Goal: Task Accomplishment & Management: Manage account settings

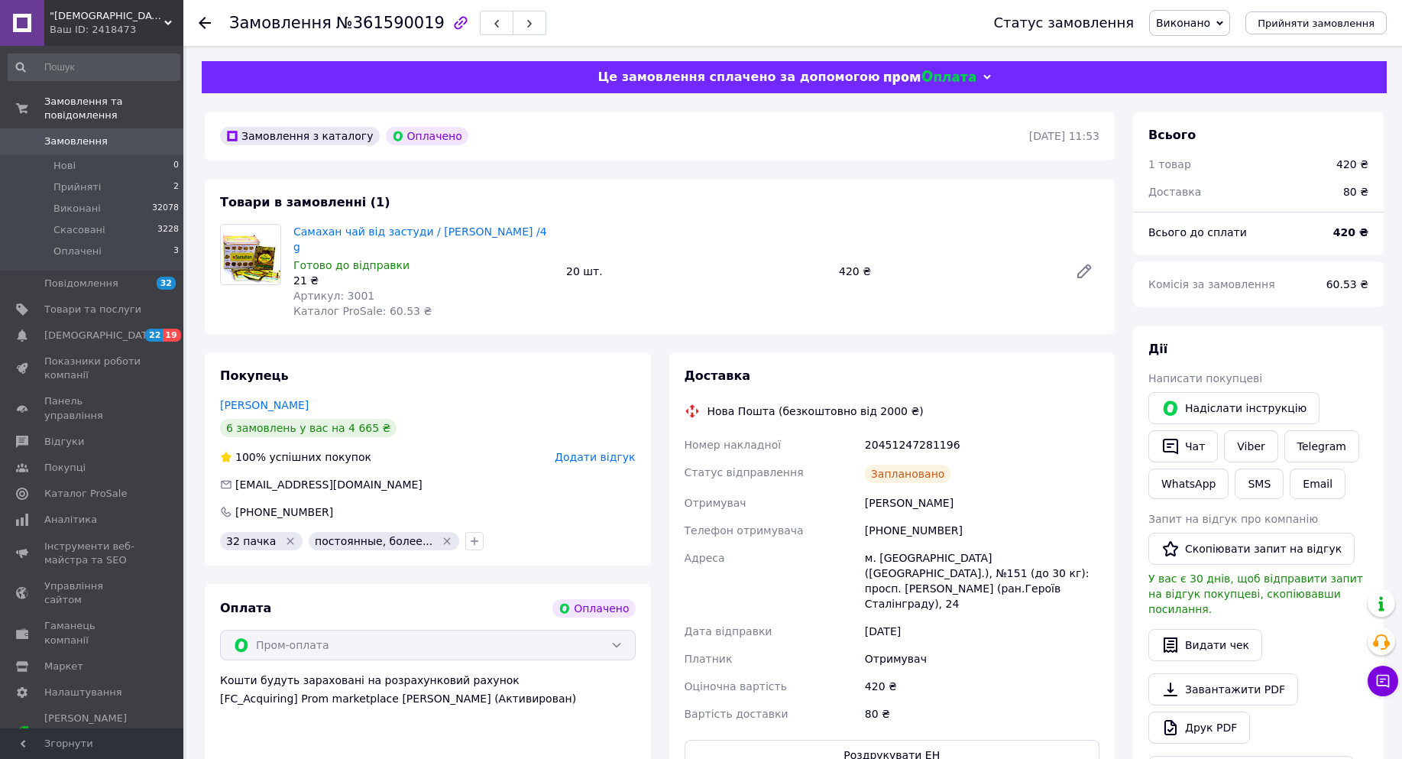
click at [200, 20] on icon at bounding box center [205, 23] width 12 height 12
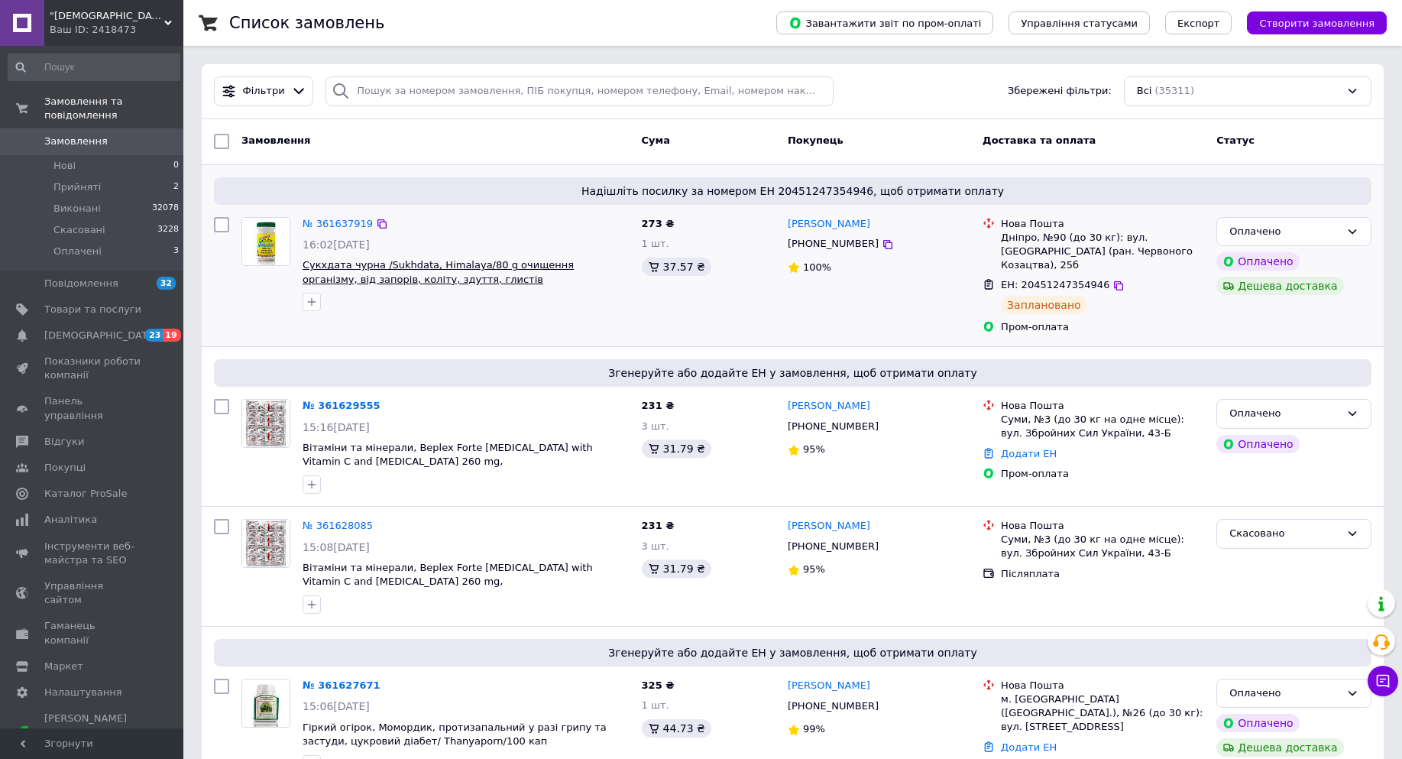
scroll to position [76, 0]
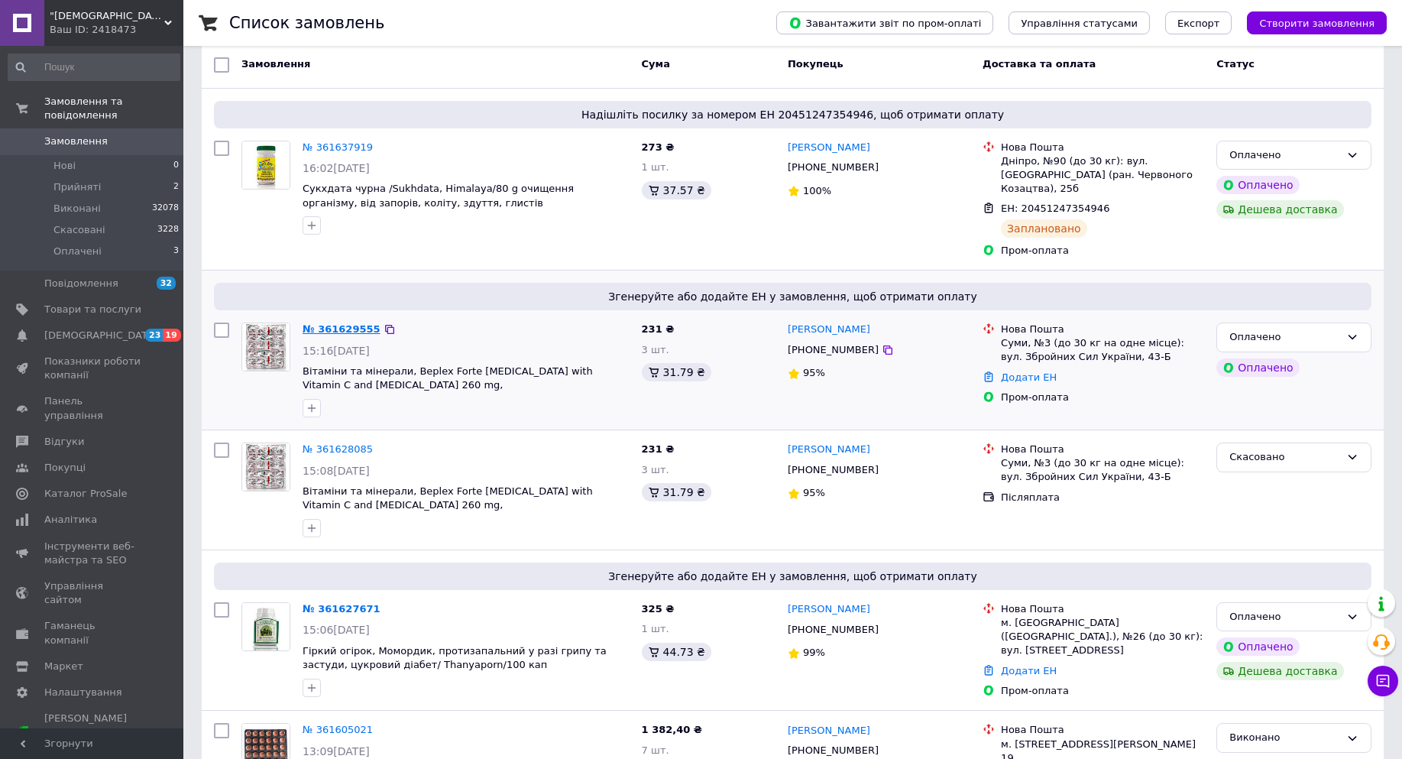
click at [329, 328] on link "№ 361629555" at bounding box center [342, 328] width 78 height 11
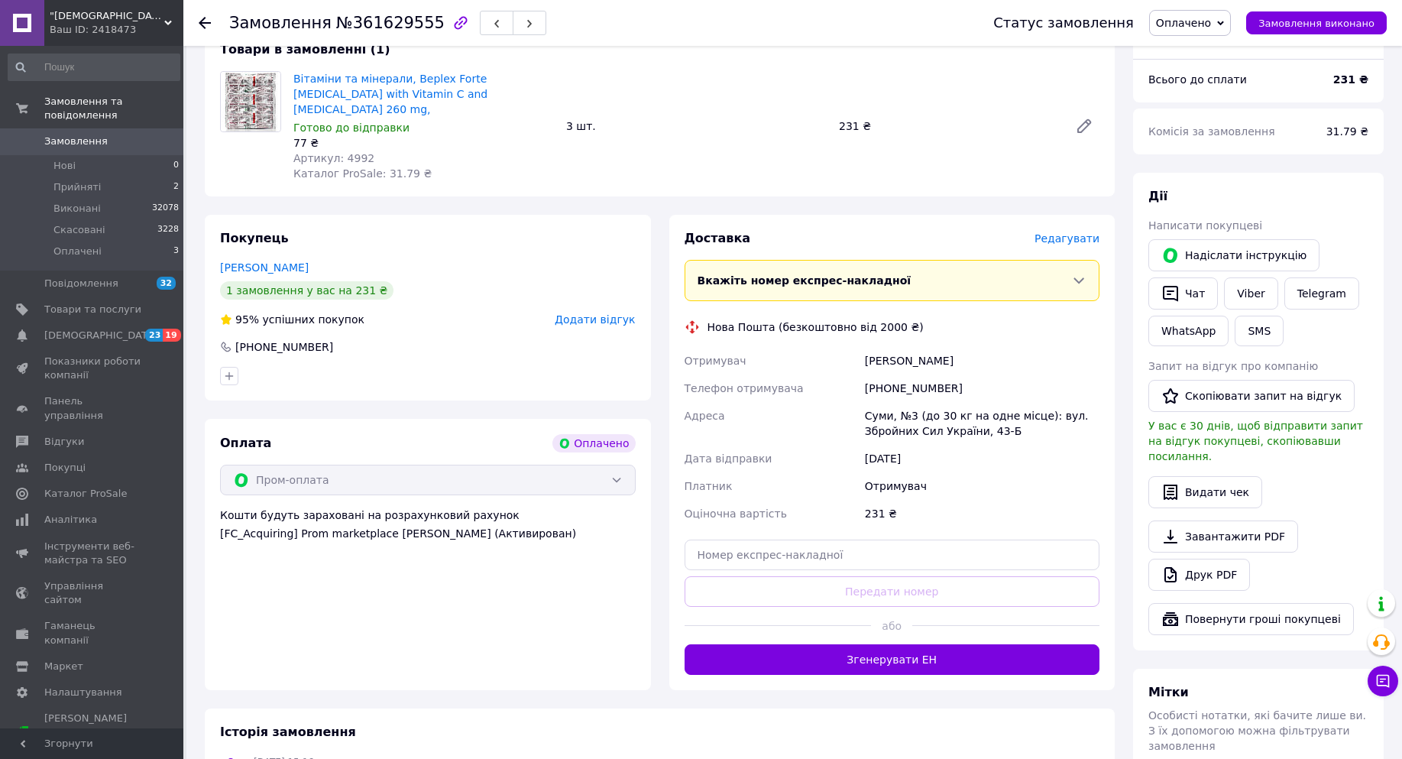
scroll to position [306, 0]
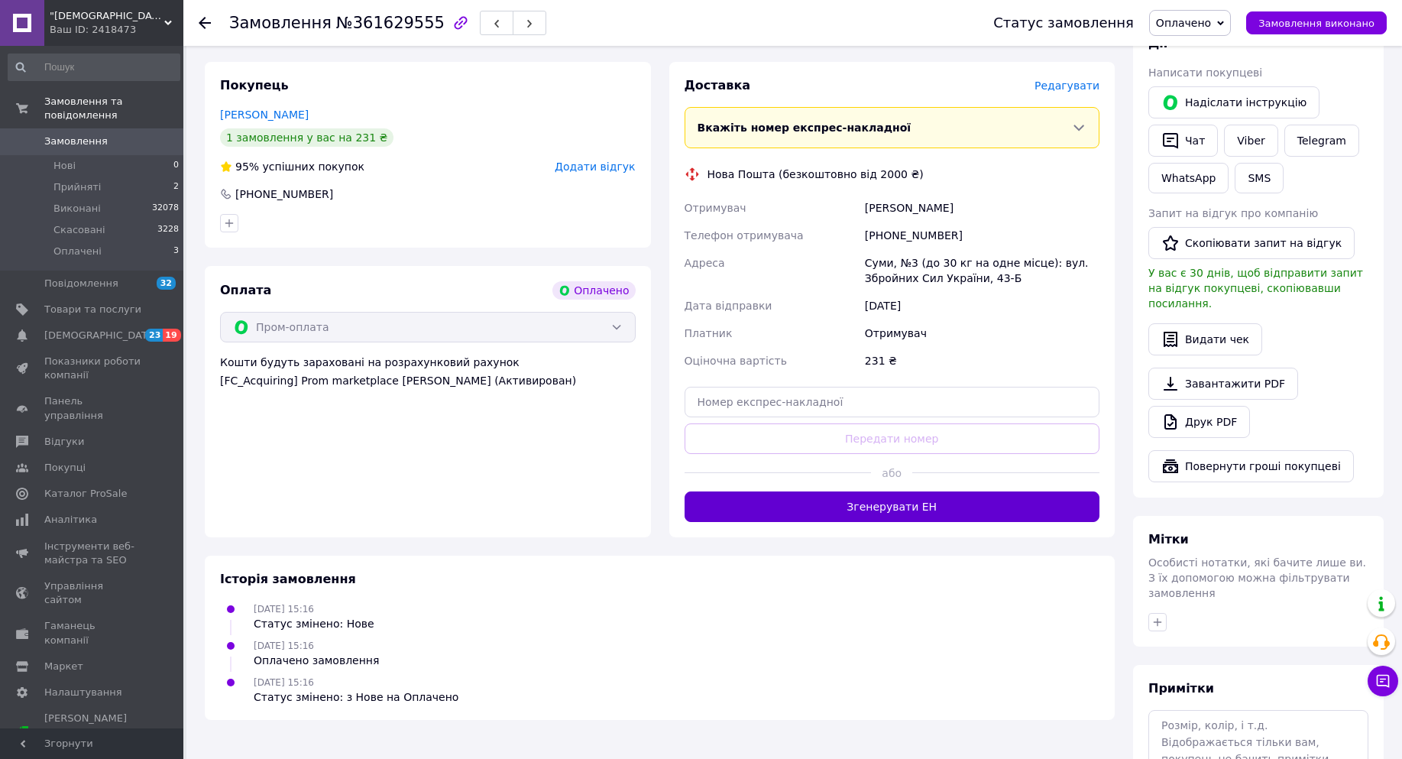
click at [943, 522] on button "Згенерувати ЕН" at bounding box center [892, 506] width 416 height 31
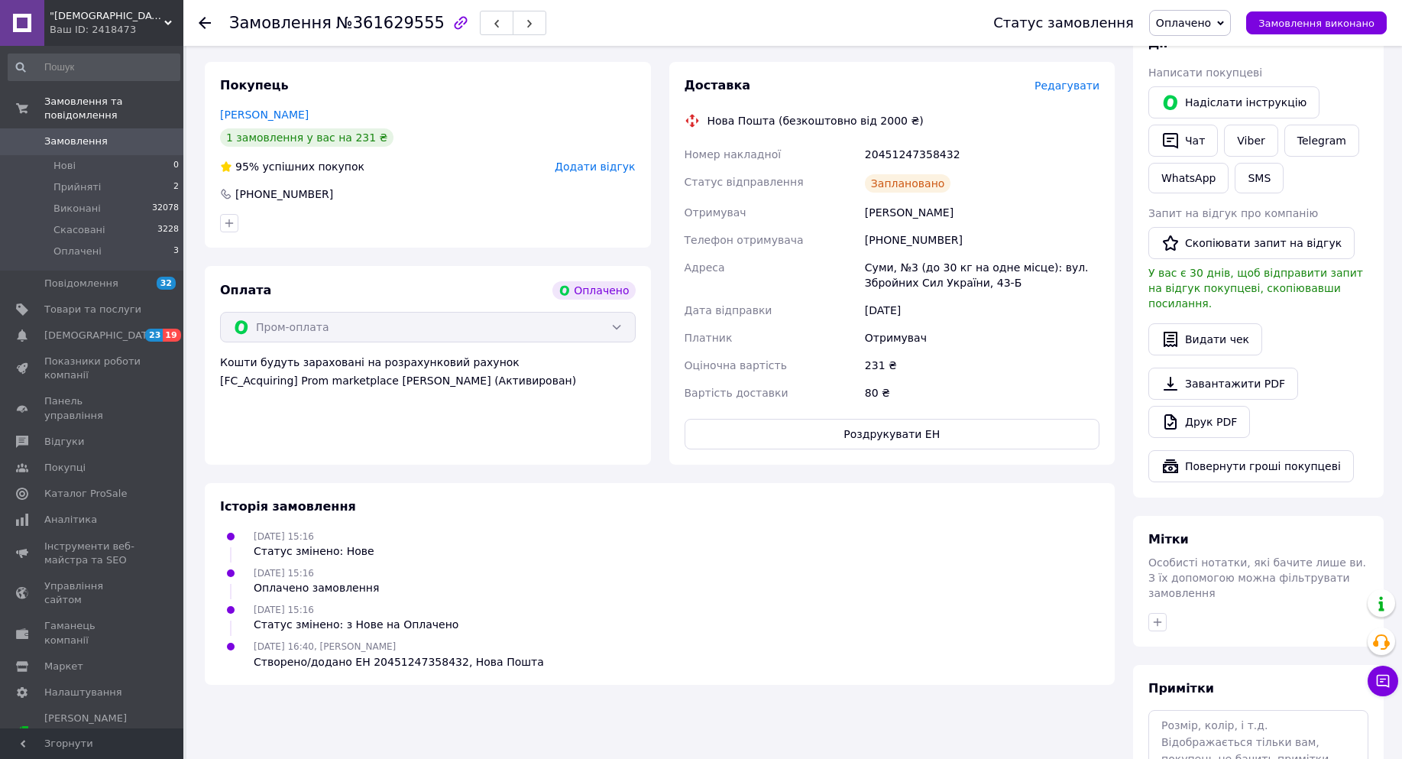
scroll to position [0, 0]
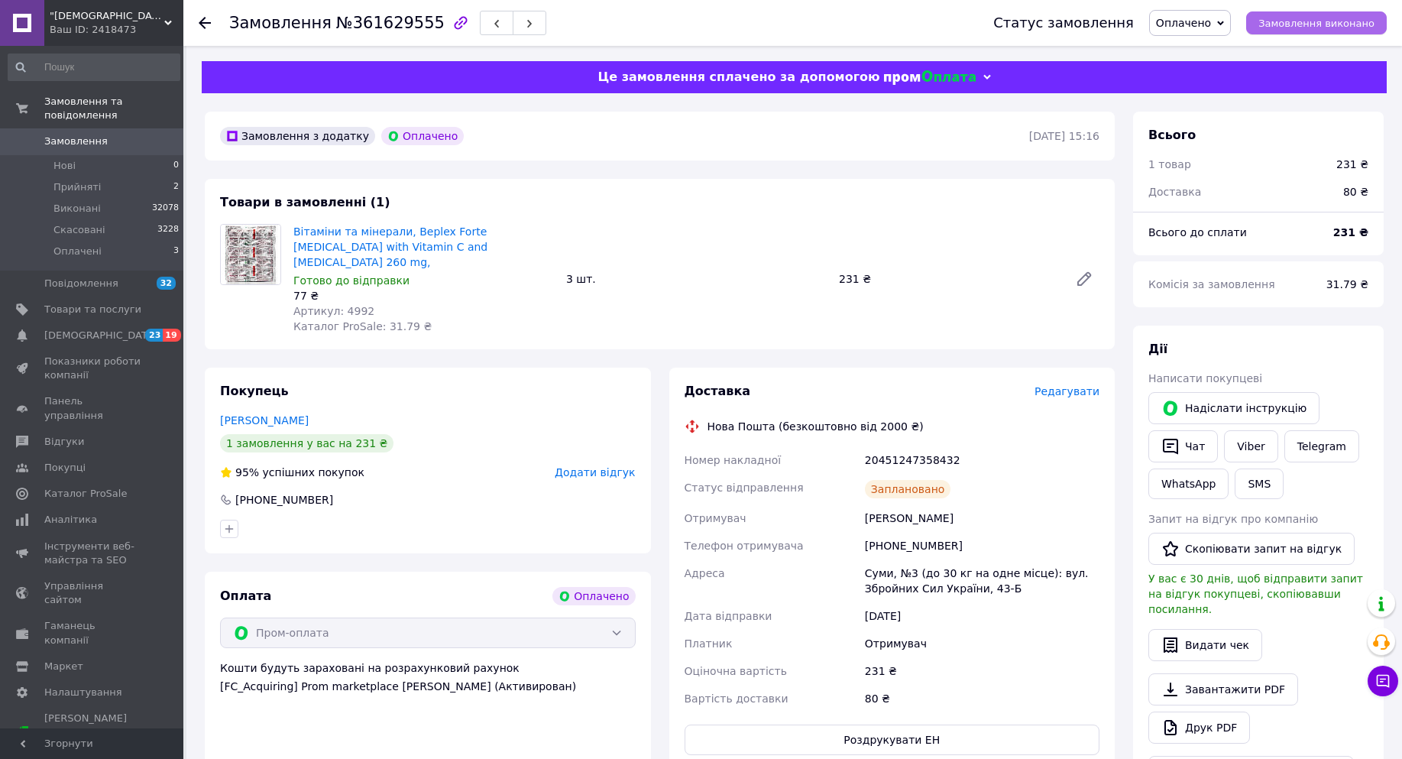
click at [1357, 21] on span "Замовлення виконано" at bounding box center [1316, 23] width 116 height 11
click at [205, 22] on use at bounding box center [205, 23] width 12 height 12
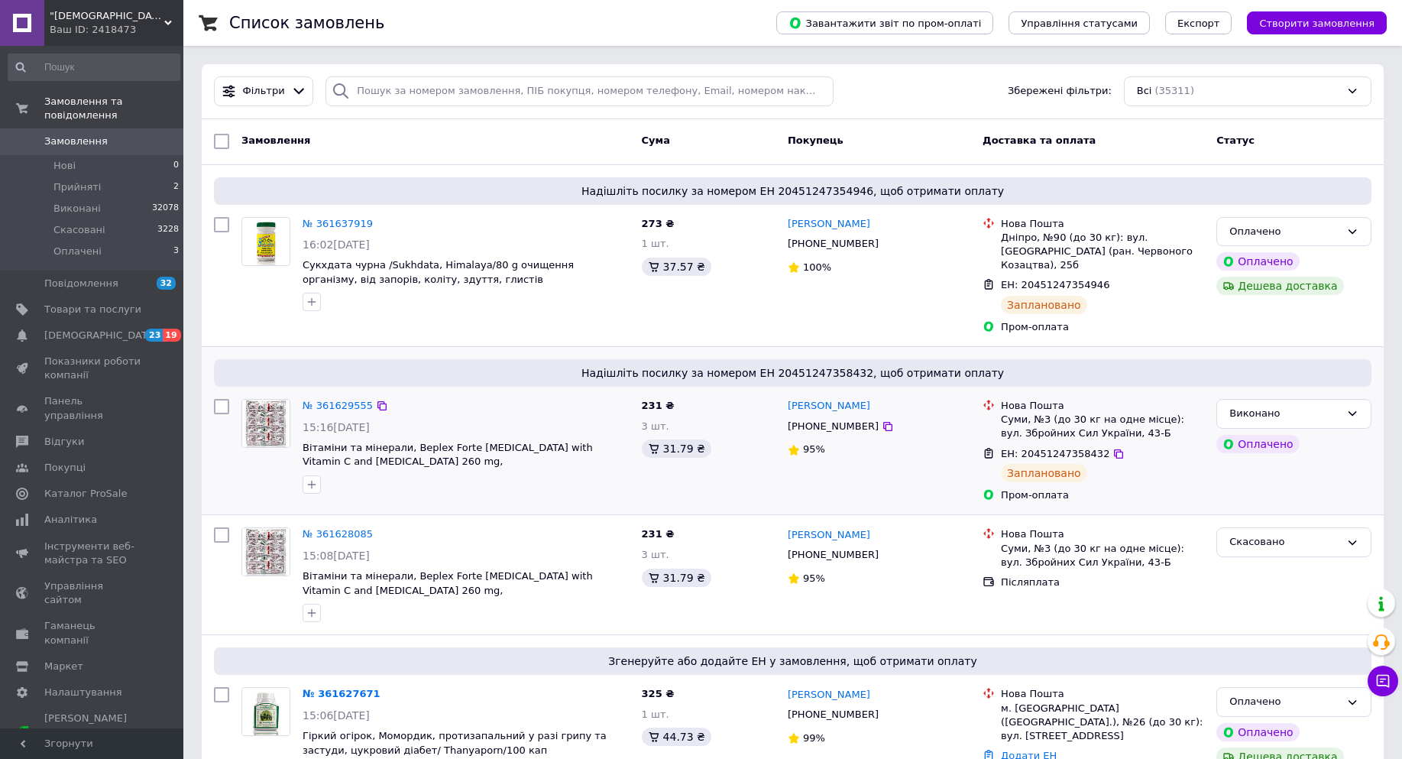
scroll to position [153, 0]
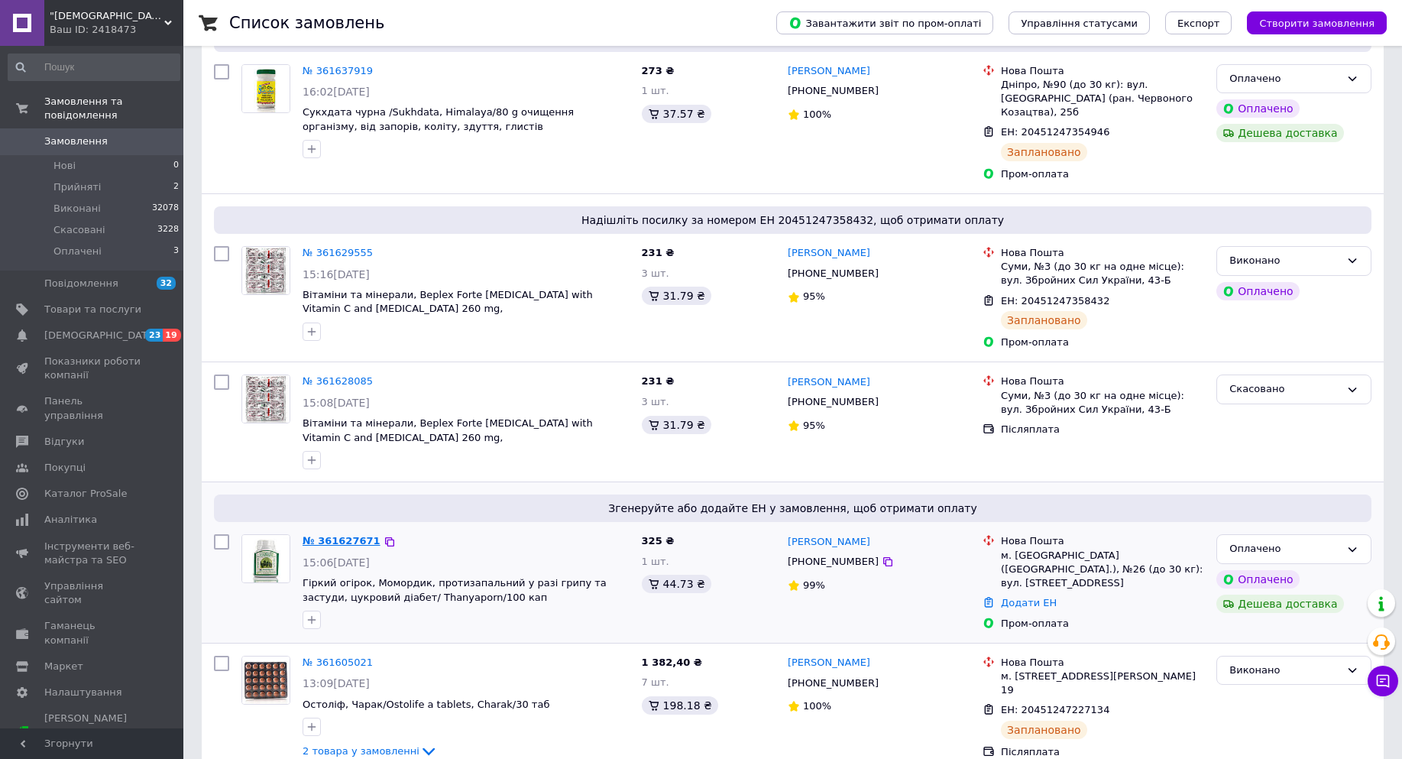
click at [328, 543] on link "№ 361627671" at bounding box center [342, 540] width 78 height 11
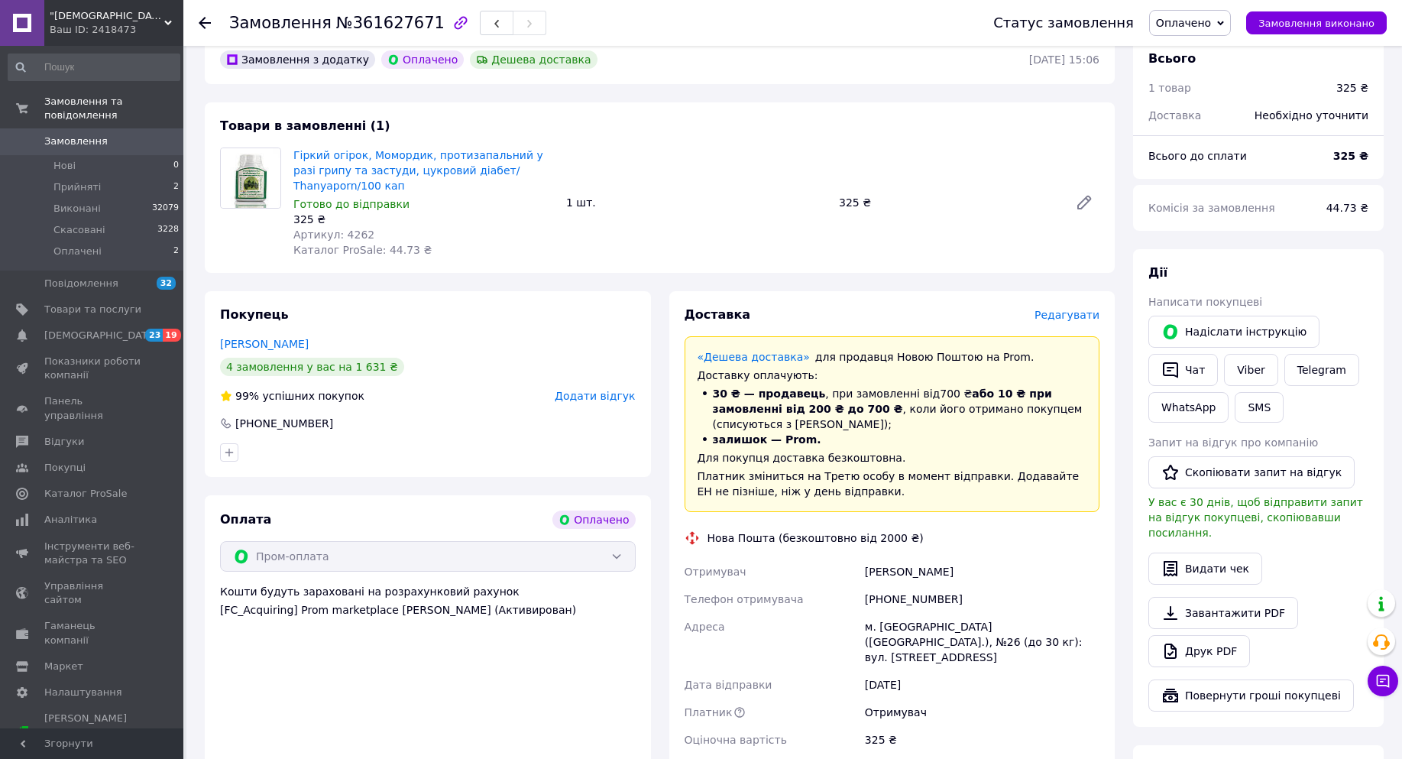
scroll to position [306, 0]
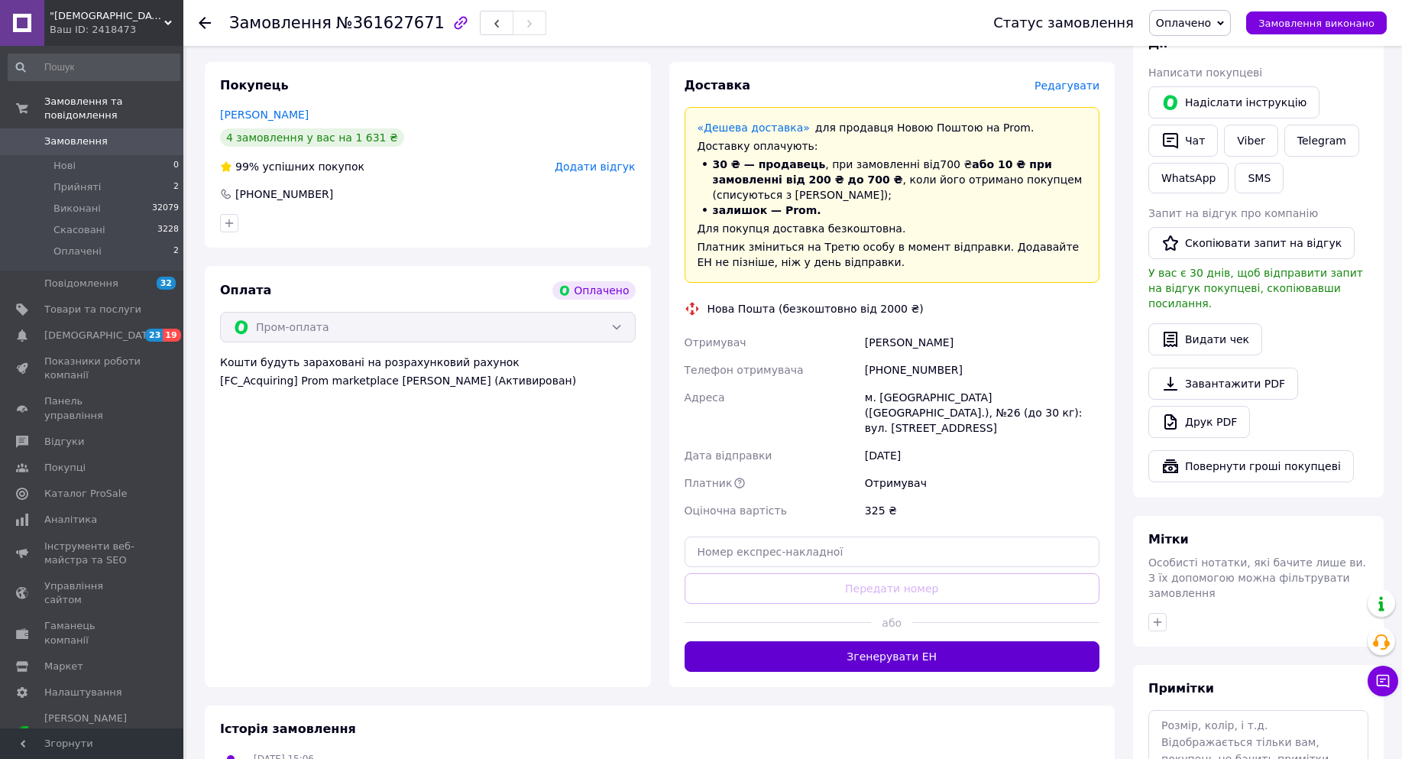
click at [874, 671] on button "Згенерувати ЕН" at bounding box center [892, 656] width 416 height 31
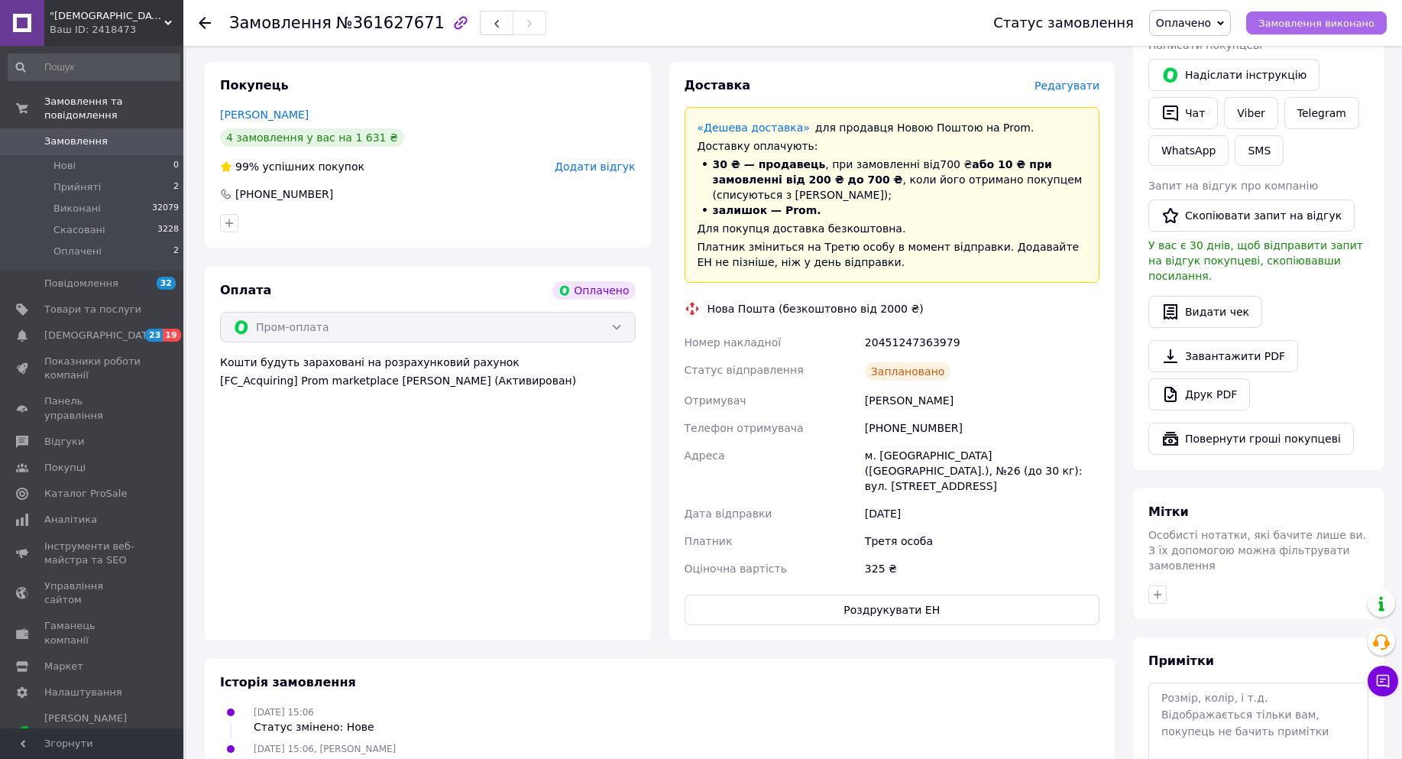
click at [1331, 27] on span "Замовлення виконано" at bounding box center [1316, 23] width 116 height 11
click at [204, 18] on use at bounding box center [205, 23] width 12 height 12
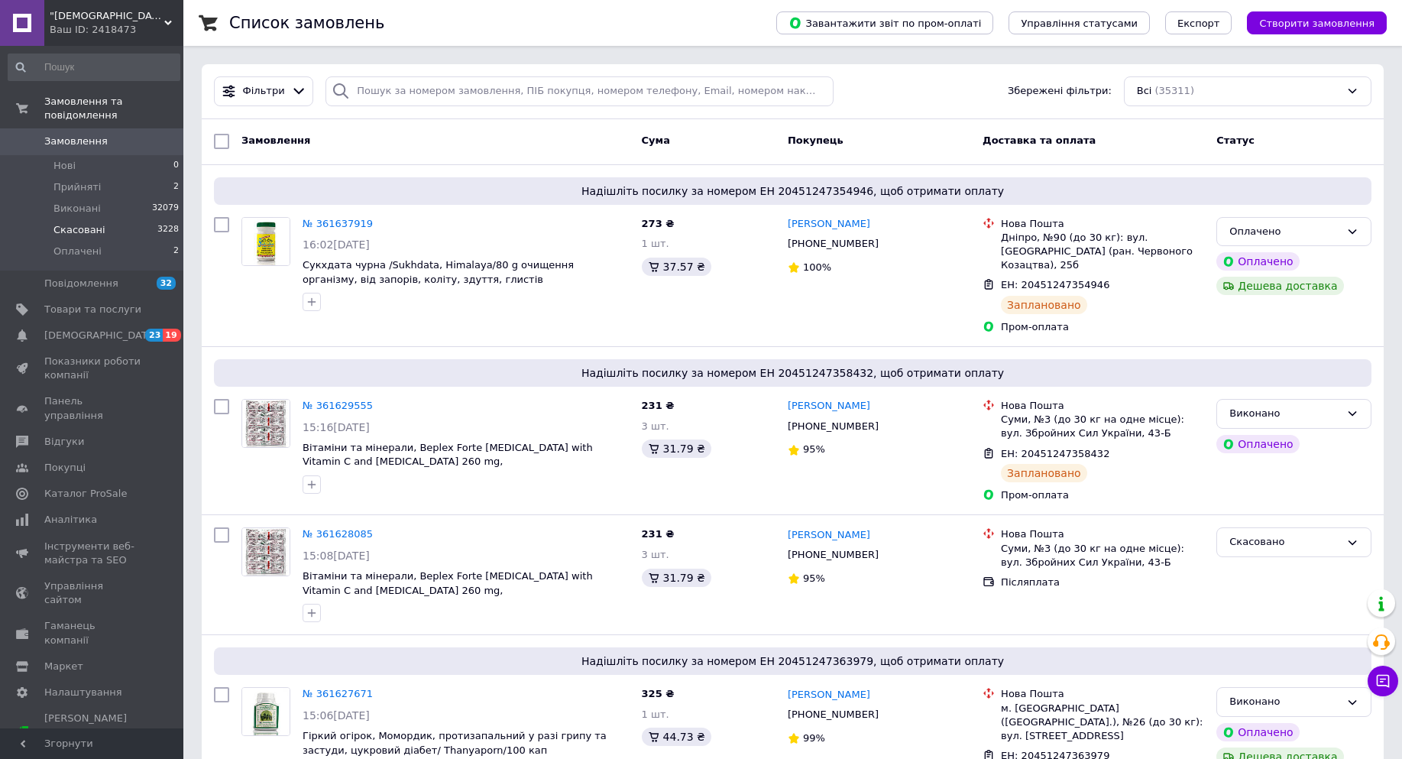
drag, startPoint x: 49, startPoint y: 215, endPoint x: 56, endPoint y: 230, distance: 16.1
click at [50, 219] on li "Скасовані 3228" at bounding box center [94, 229] width 188 height 21
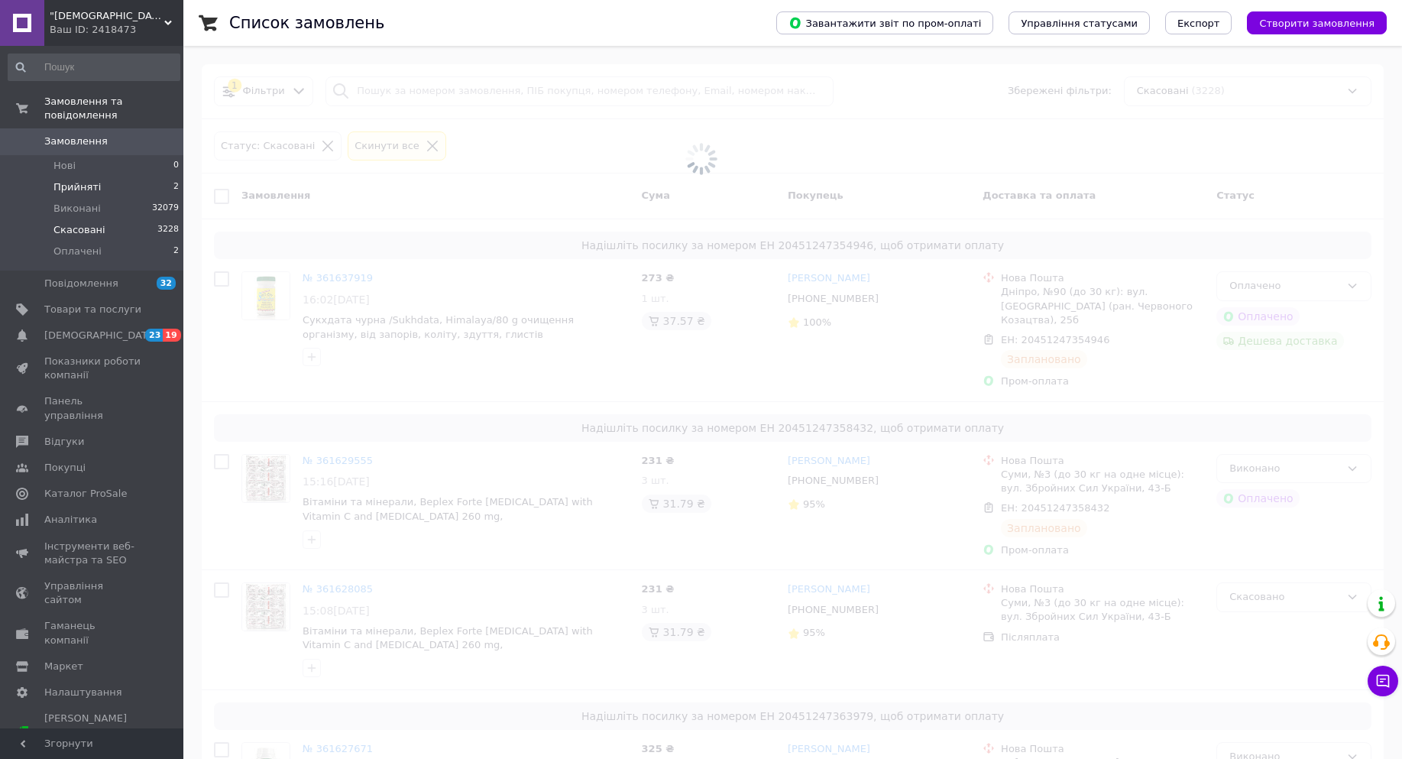
click at [74, 183] on li "Прийняті 2" at bounding box center [94, 186] width 188 height 21
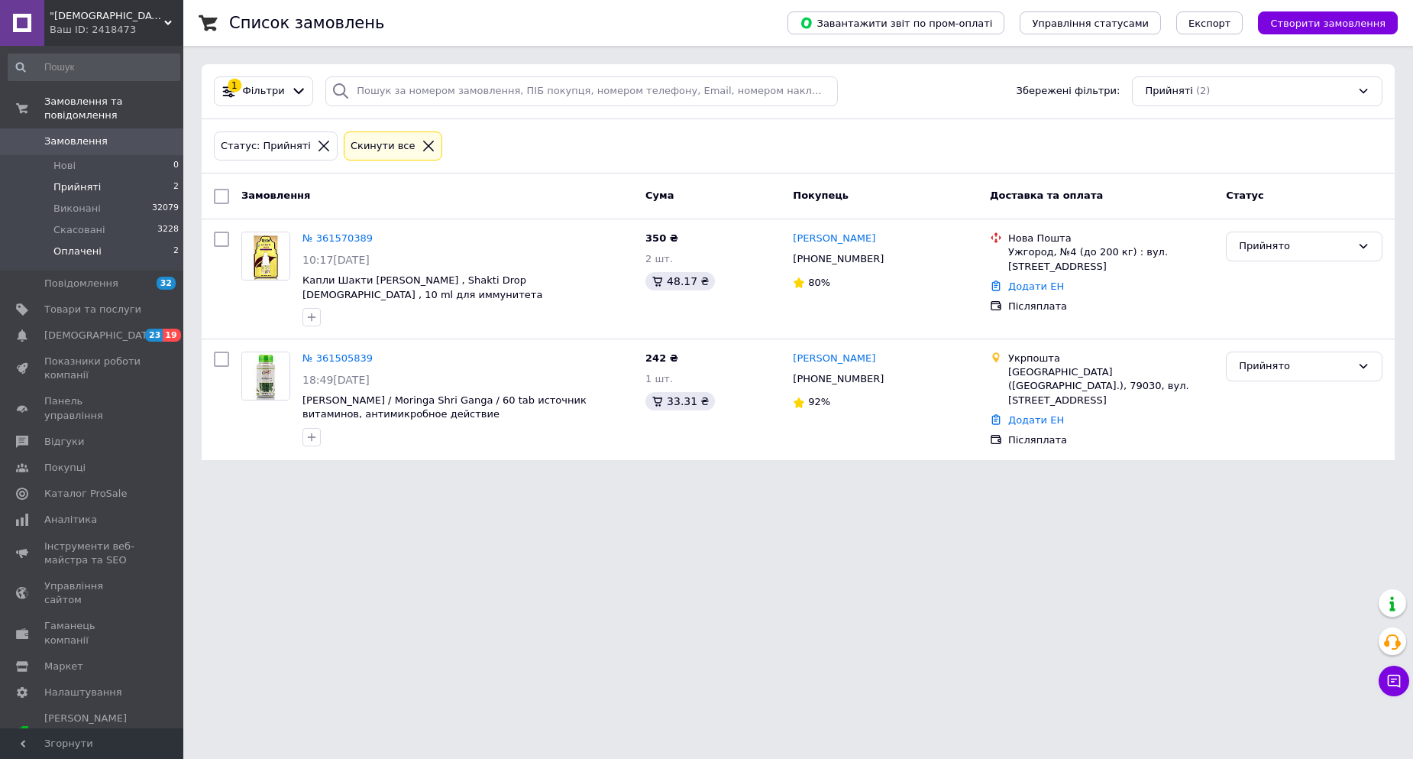
click at [79, 241] on li "Оплачені 2" at bounding box center [94, 255] width 188 height 29
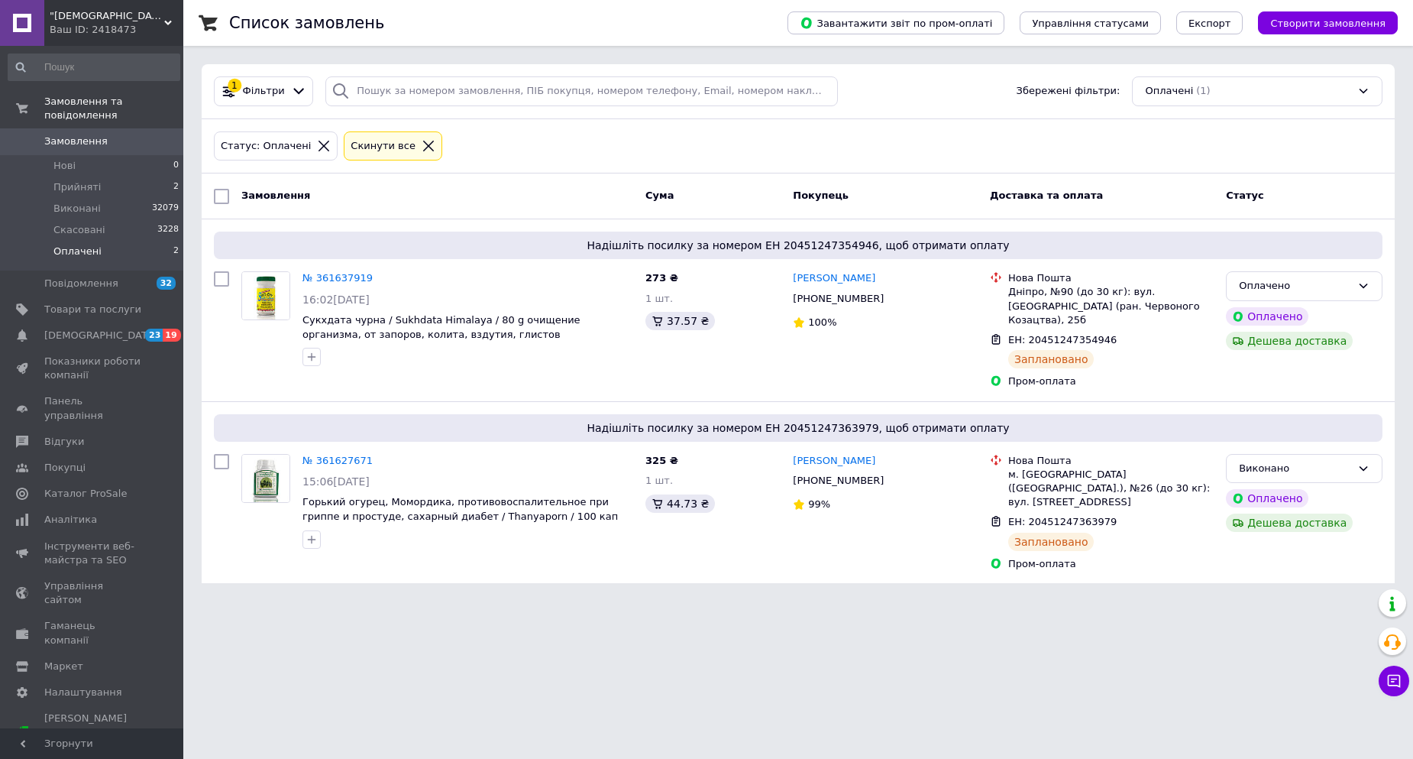
click at [423, 141] on icon at bounding box center [428, 146] width 11 height 11
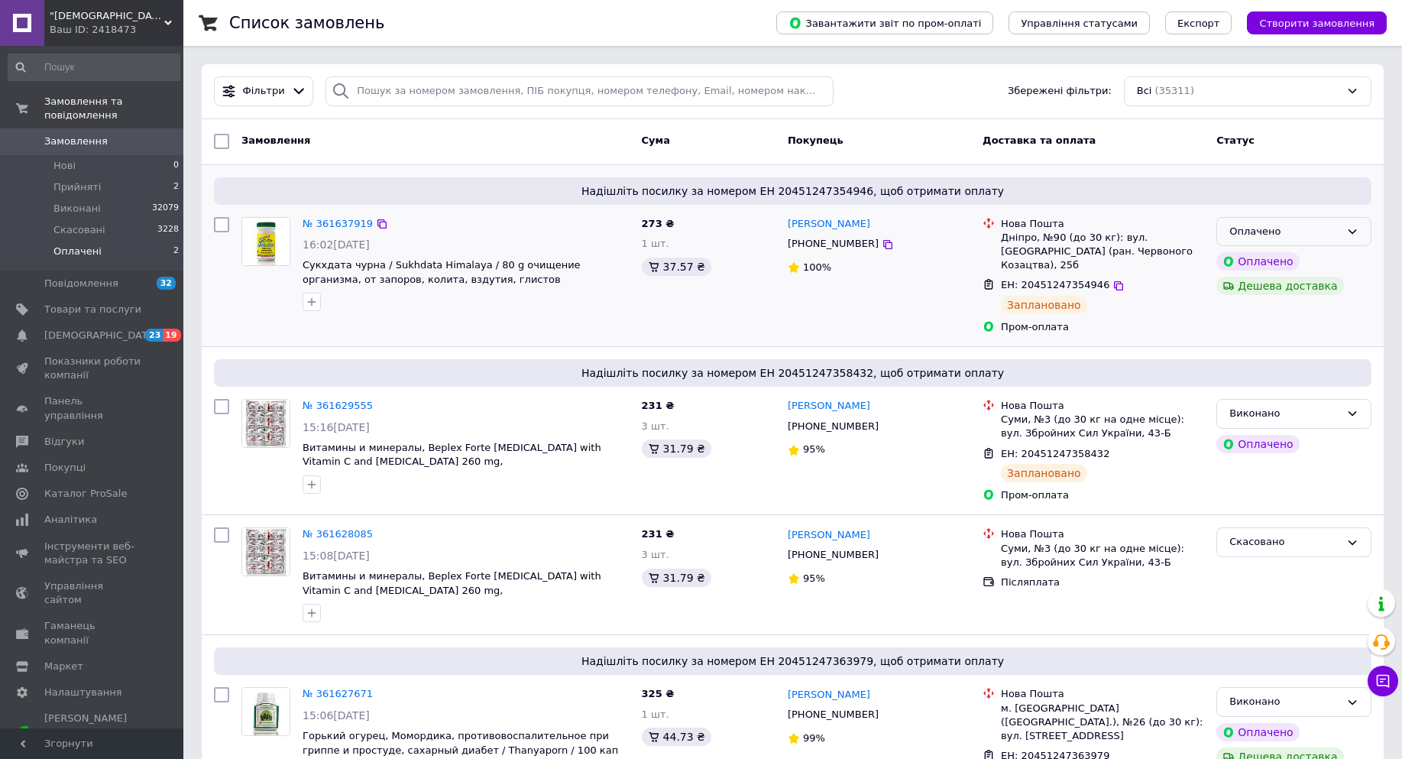
click at [1235, 237] on div "Оплачено" at bounding box center [1284, 232] width 111 height 16
click at [1254, 292] on li "Виконано" at bounding box center [1294, 291] width 154 height 28
click at [62, 244] on span "Оплачені" at bounding box center [77, 251] width 48 height 14
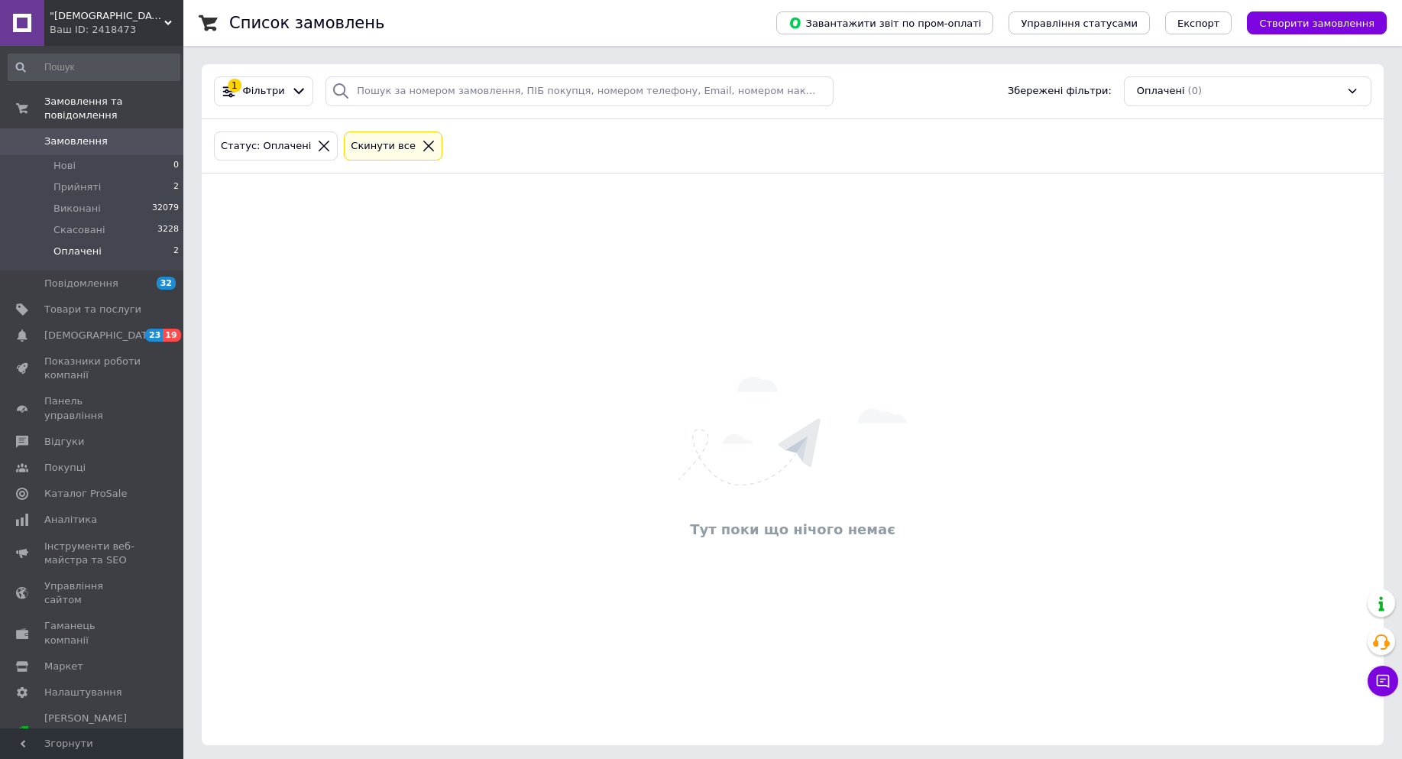
click at [422, 142] on icon at bounding box center [429, 146] width 14 height 14
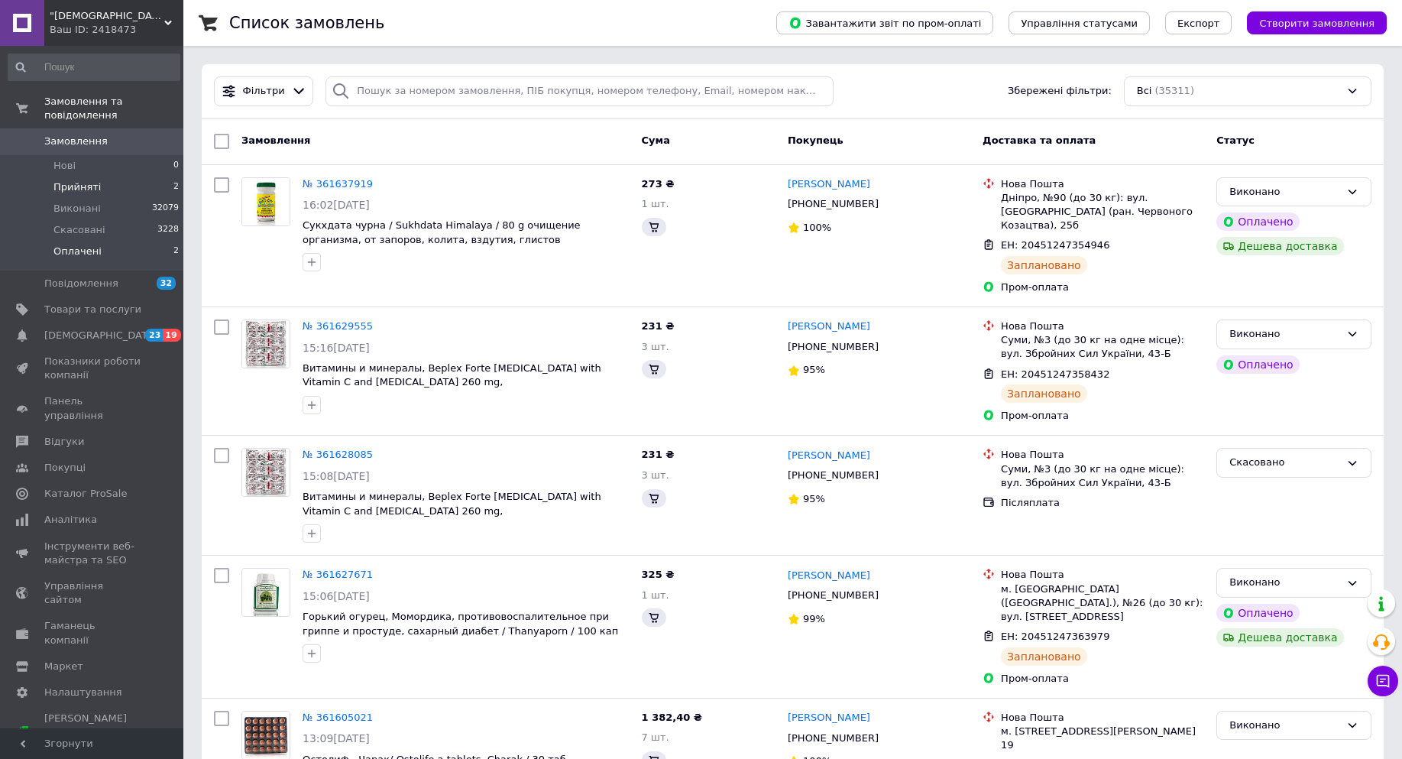
click at [82, 180] on span "Прийняті" at bounding box center [76, 187] width 47 height 14
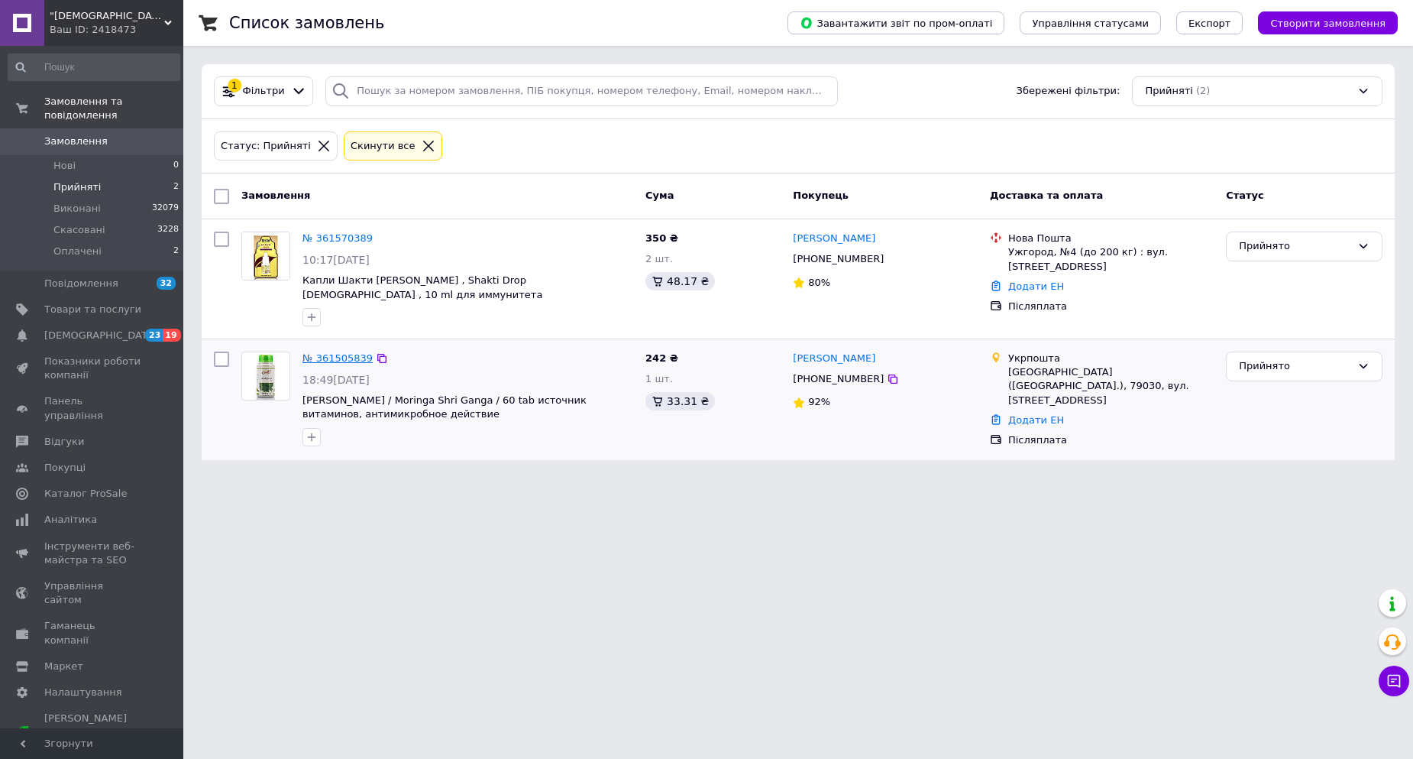
click at [320, 360] on link "№ 361505839" at bounding box center [338, 357] width 70 height 11
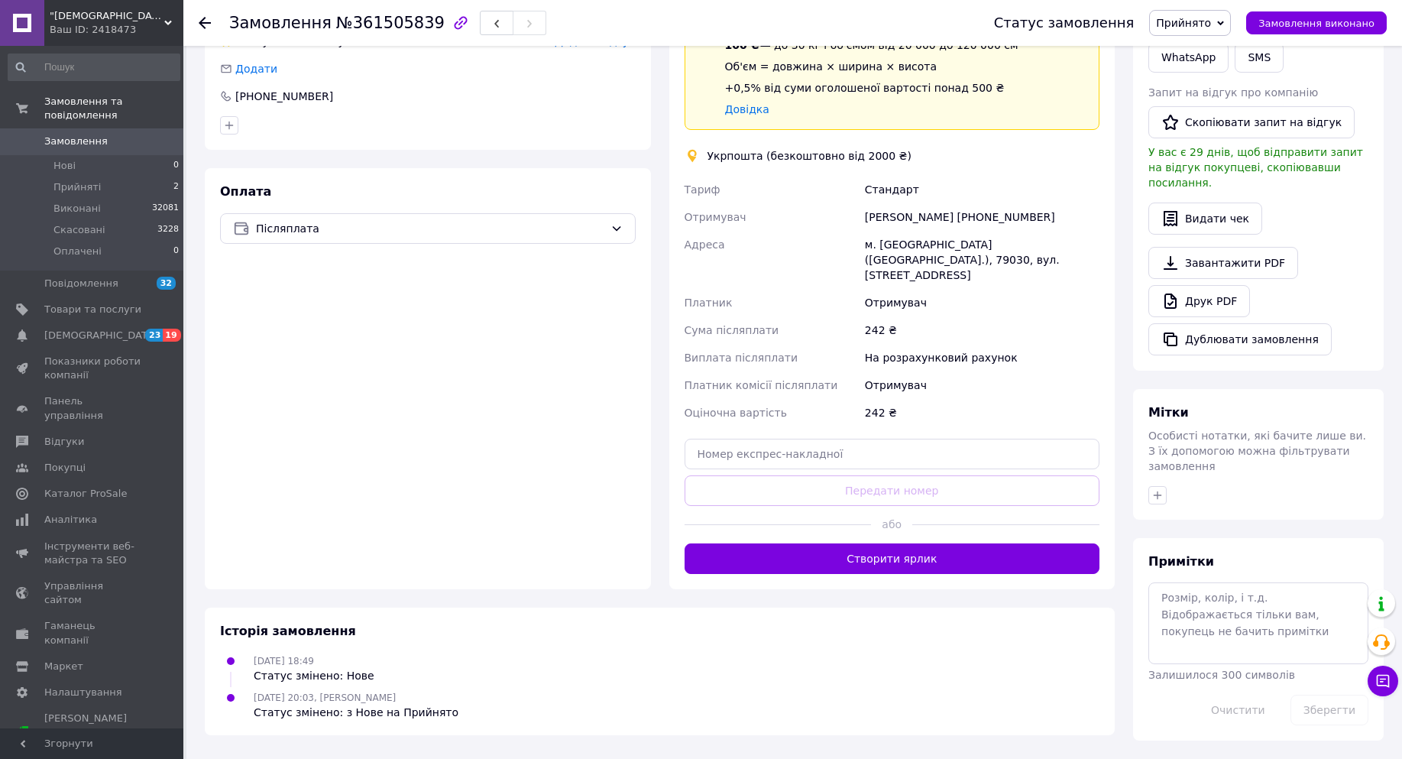
scroll to position [458, 0]
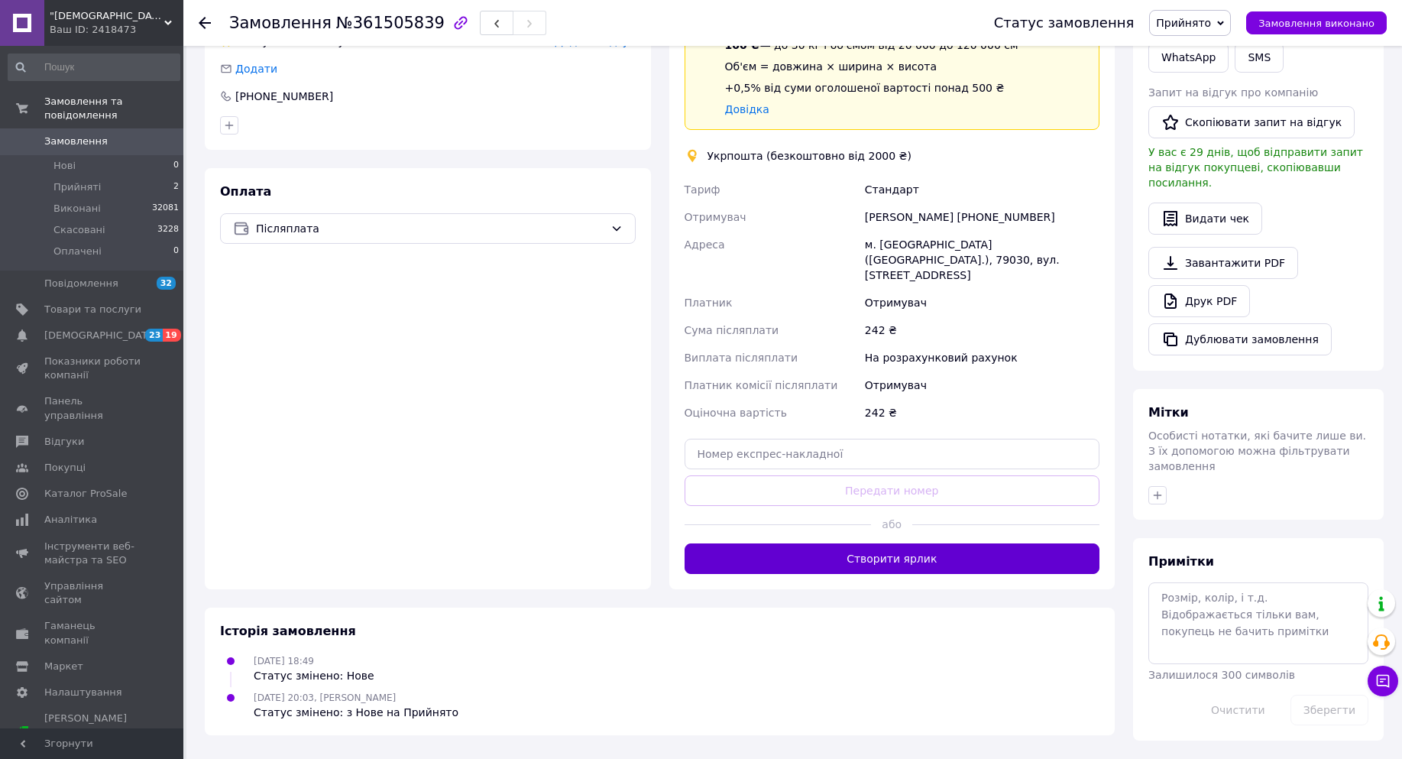
click at [888, 574] on button "Створити ярлик" at bounding box center [892, 558] width 416 height 31
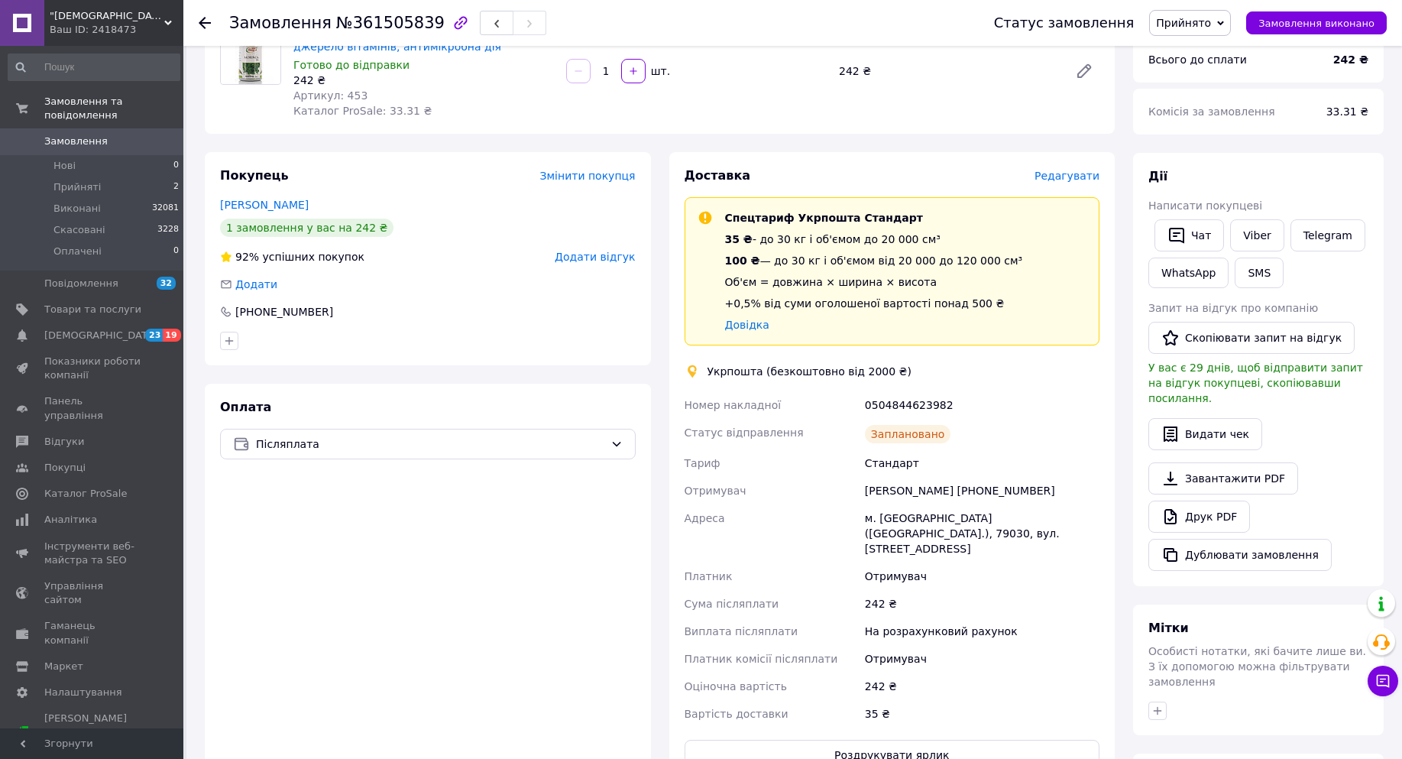
scroll to position [512, 0]
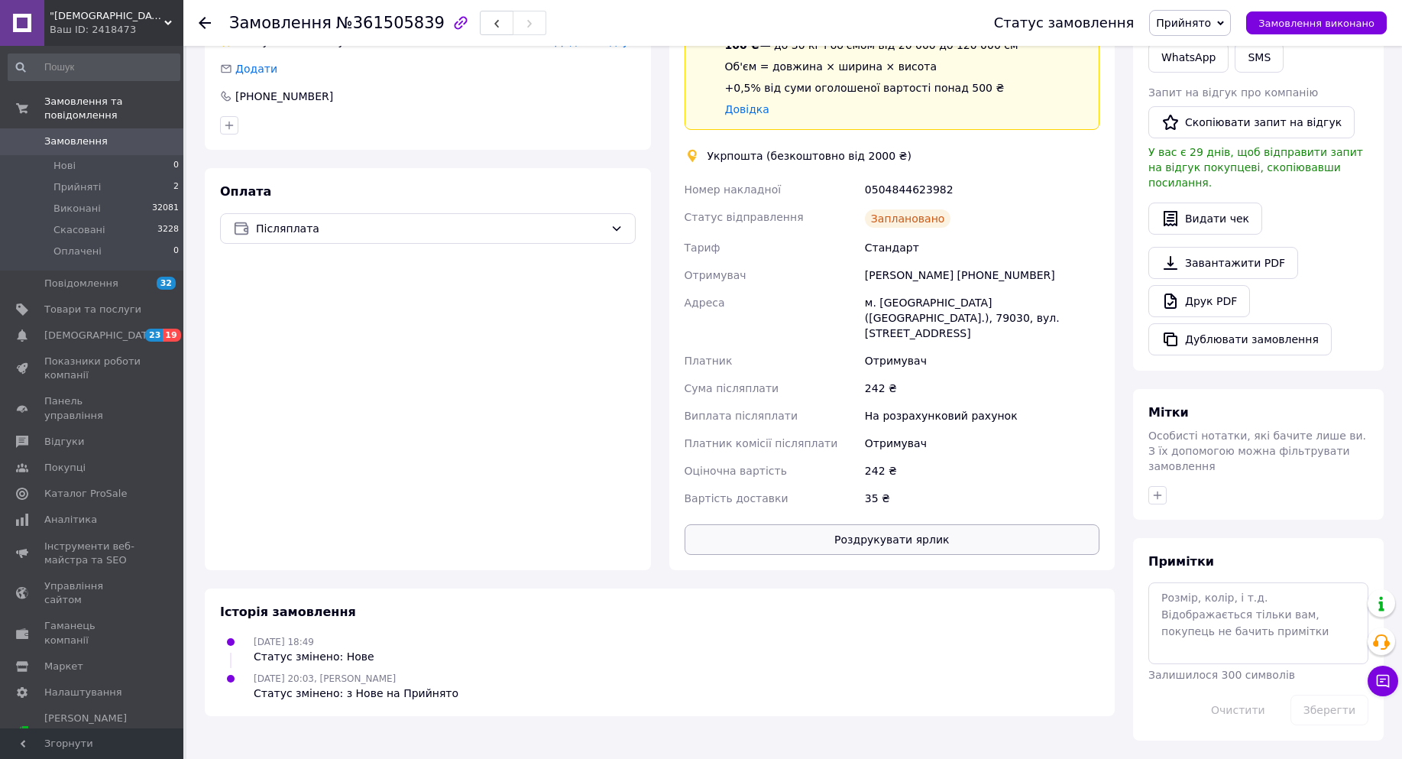
click at [972, 524] on button "Роздрукувати ярлик" at bounding box center [892, 539] width 416 height 31
click at [1355, 19] on span "Замовлення виконано" at bounding box center [1316, 23] width 116 height 11
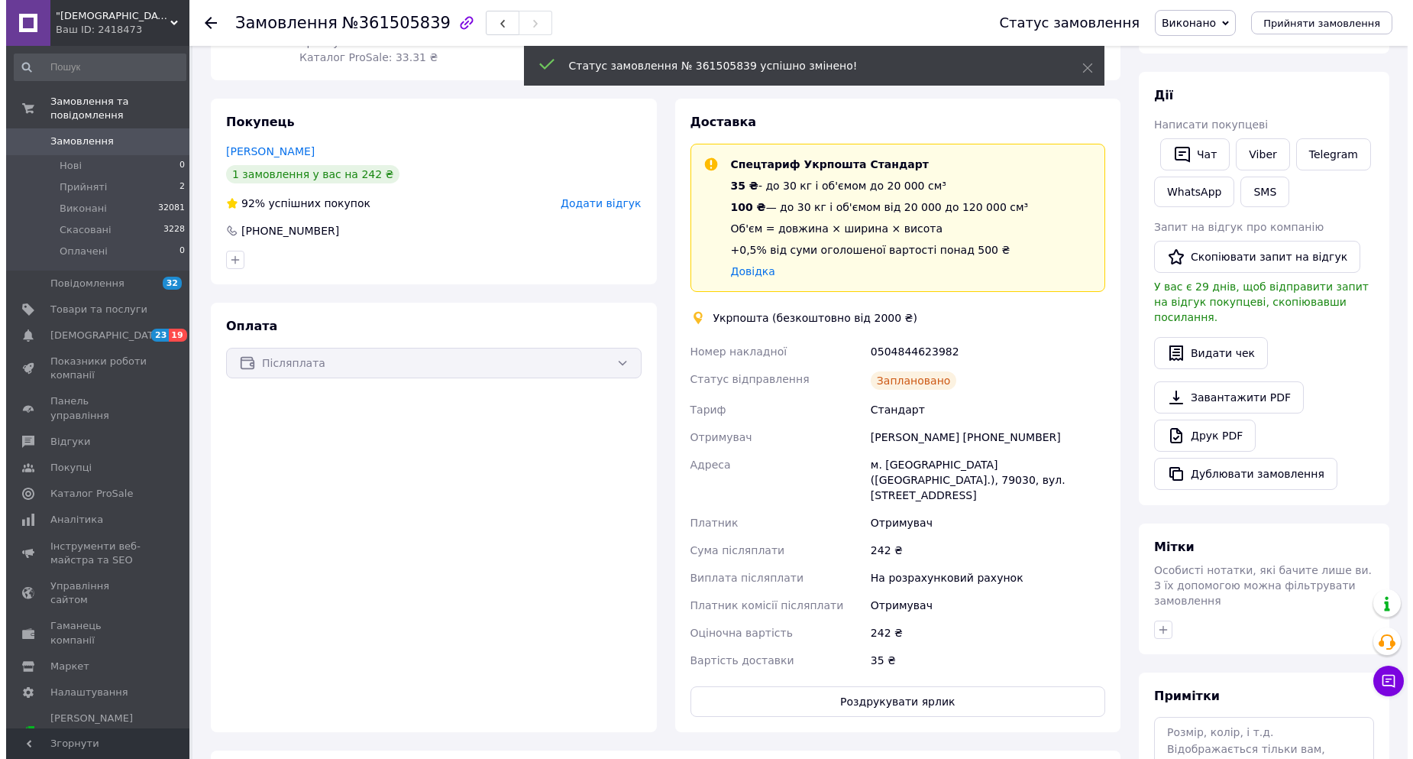
scroll to position [0, 0]
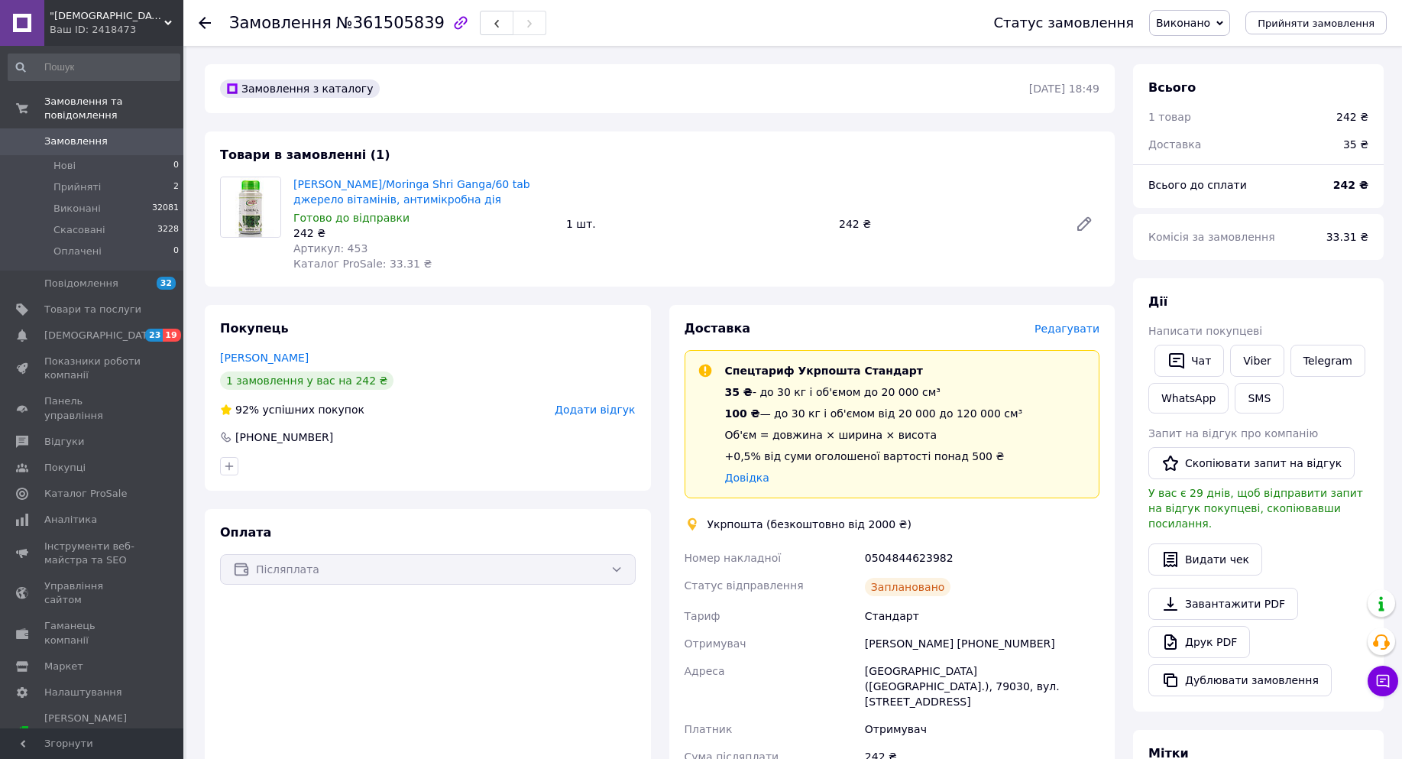
click at [206, 23] on use at bounding box center [205, 23] width 12 height 12
